Goal: Submit feedback/report problem

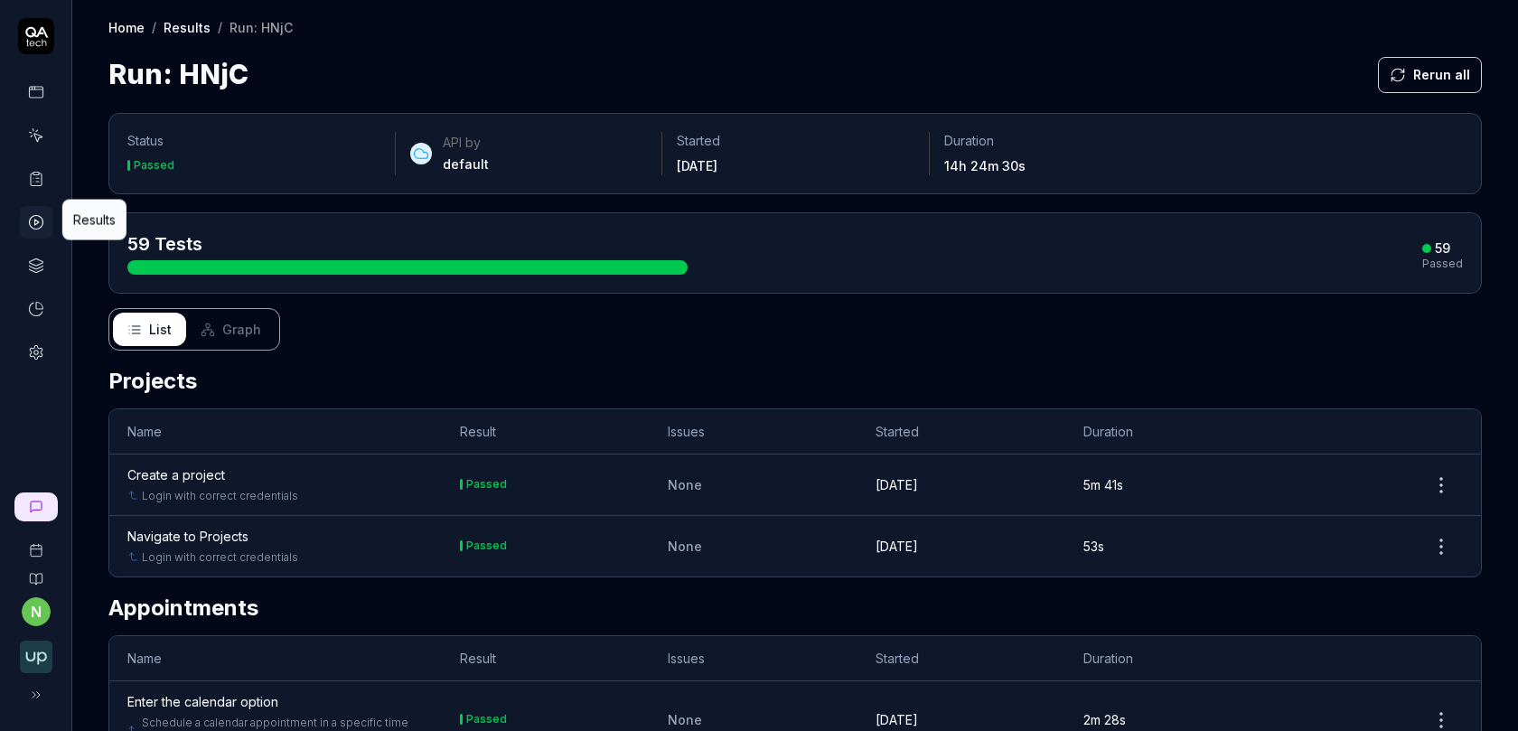
click at [36, 227] on icon at bounding box center [36, 222] width 16 height 16
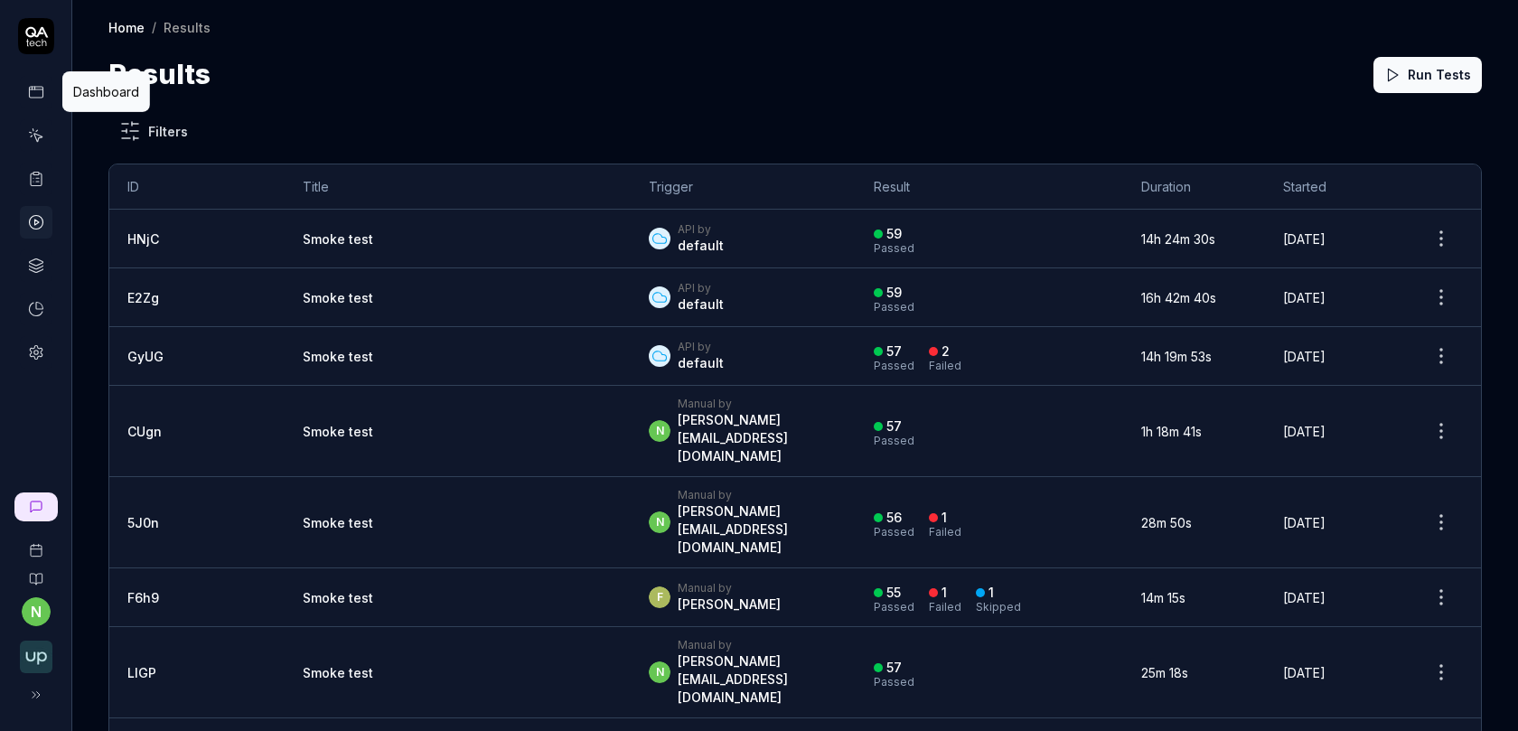
click at [33, 94] on icon at bounding box center [36, 92] width 16 height 16
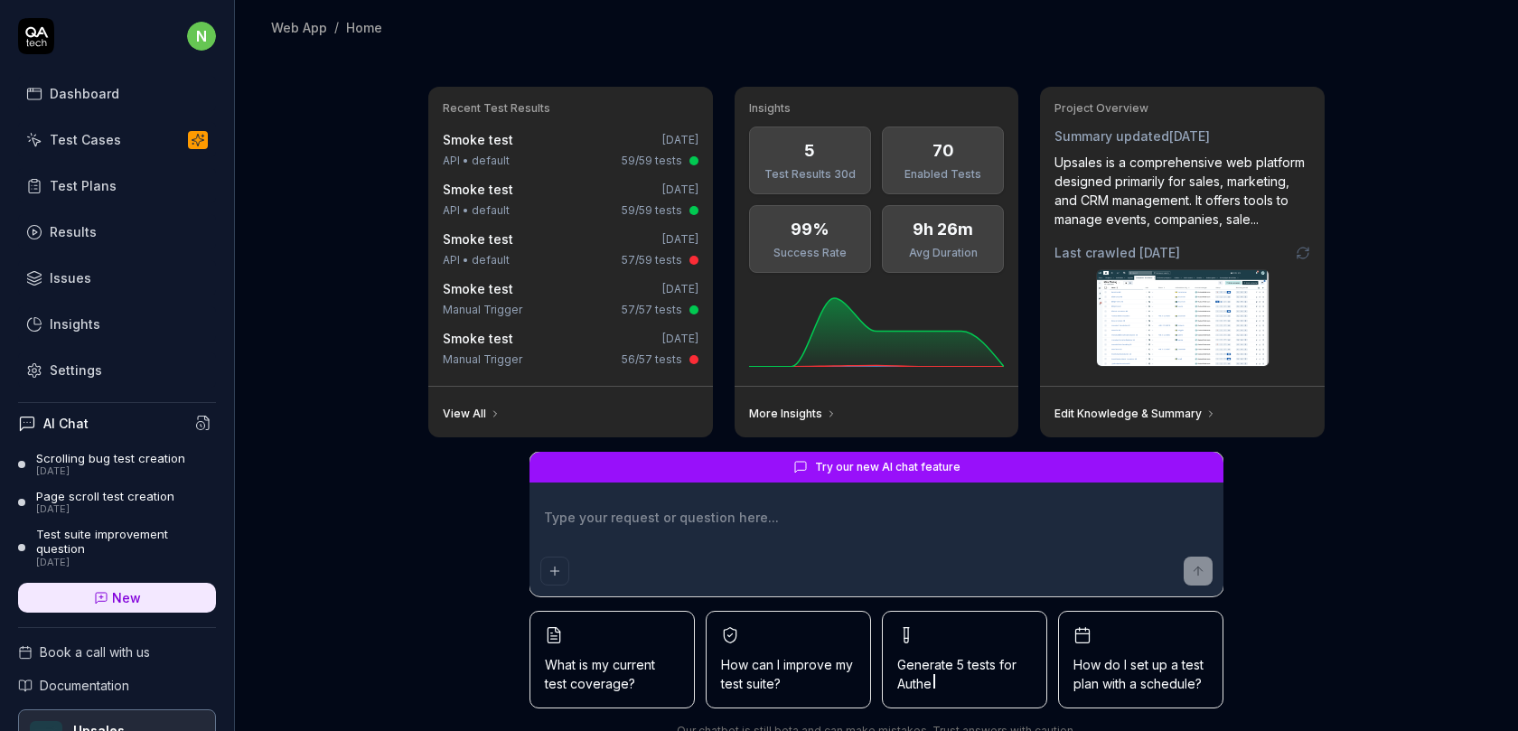
type textarea "*"
